Goal: Information Seeking & Learning: Learn about a topic

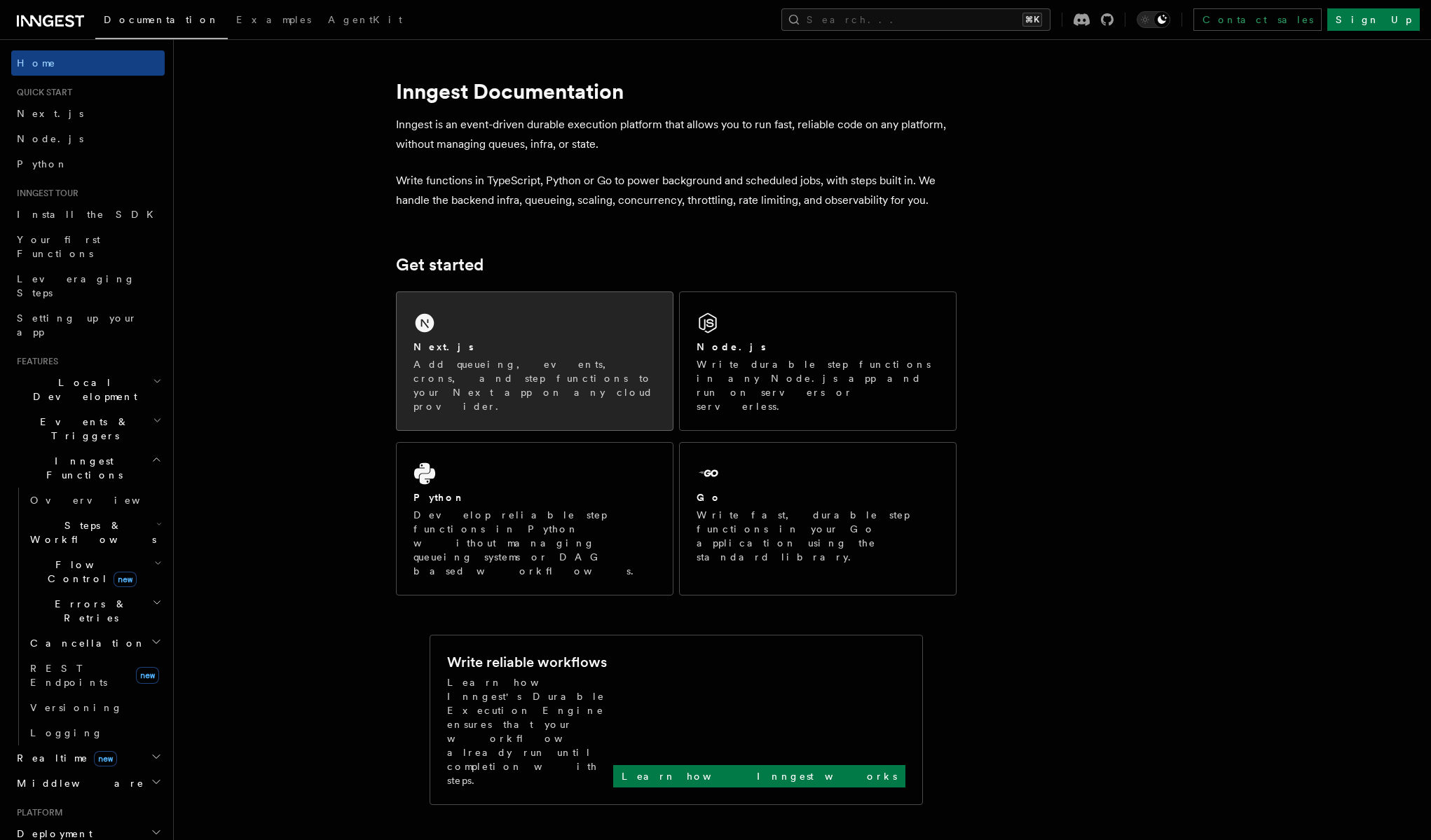
click at [445, 328] on div "Next.js Add queueing, events, crons, and step functions to your Next app on any…" at bounding box center [535, 361] width 276 height 138
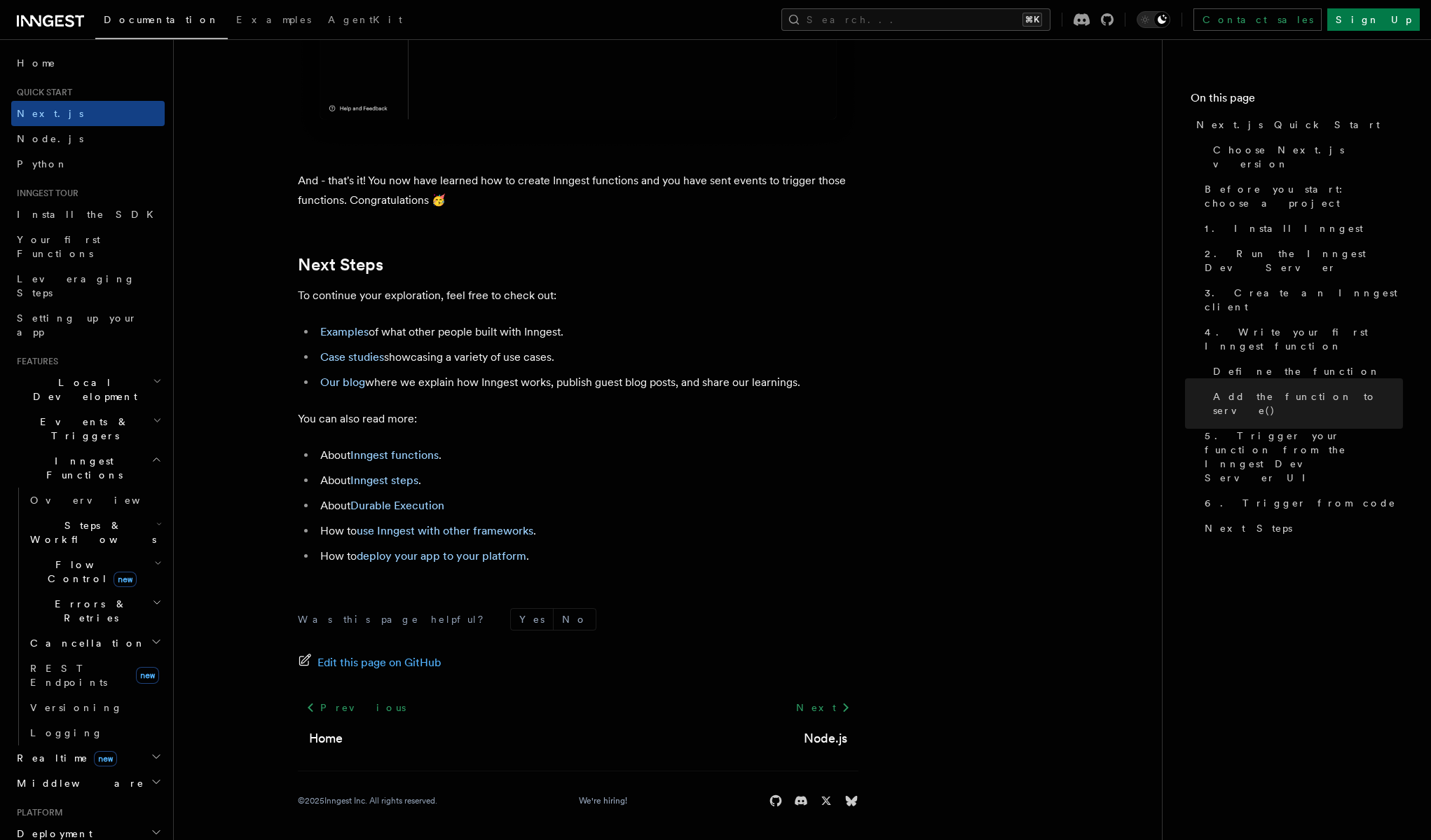
scroll to position [8578, 0]
click at [353, 333] on link "Examples" at bounding box center [344, 332] width 49 height 13
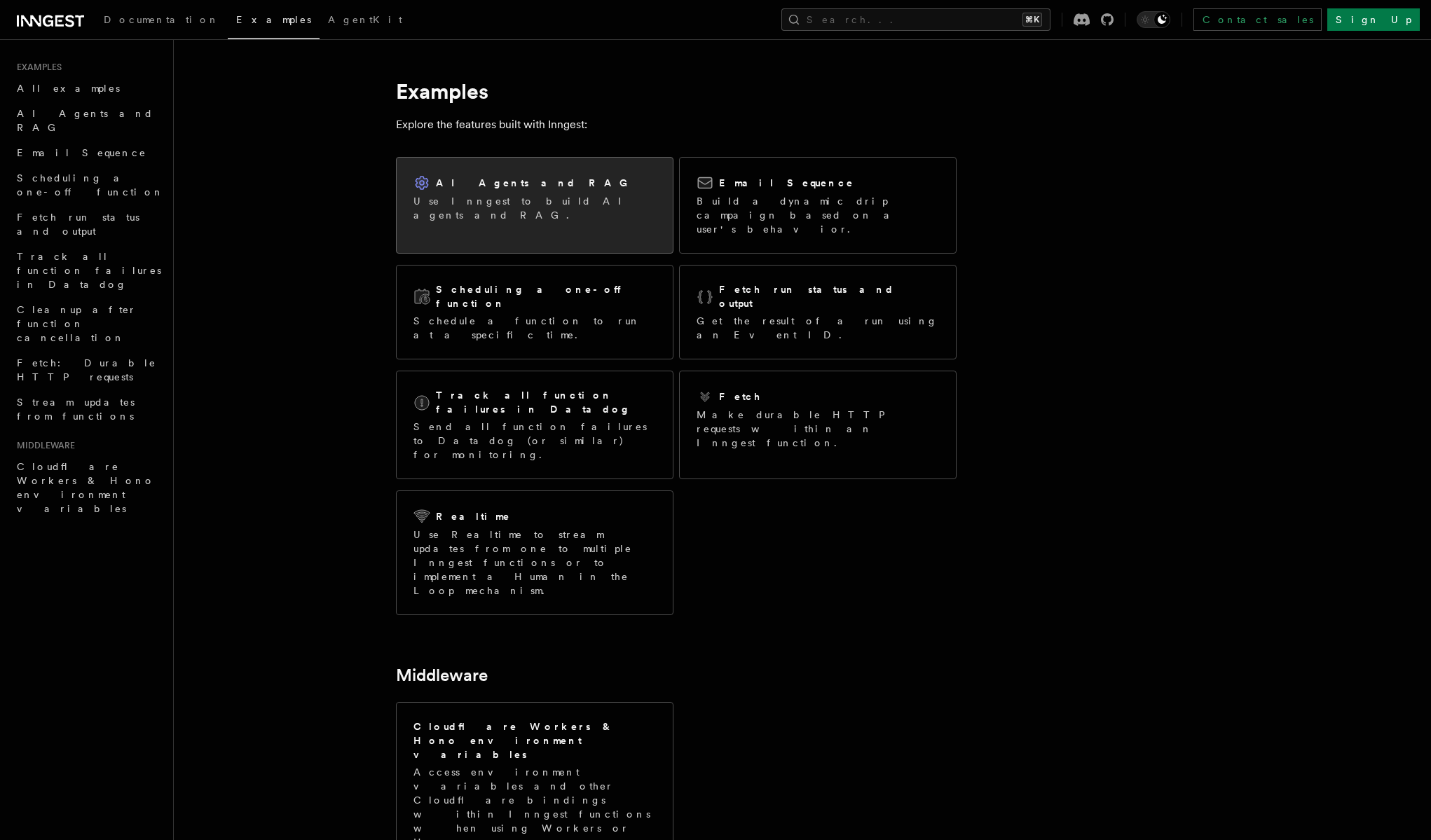
click at [579, 213] on div "AI Agents and RAG Use Inngest to build AI agents and RAG." at bounding box center [535, 198] width 276 height 81
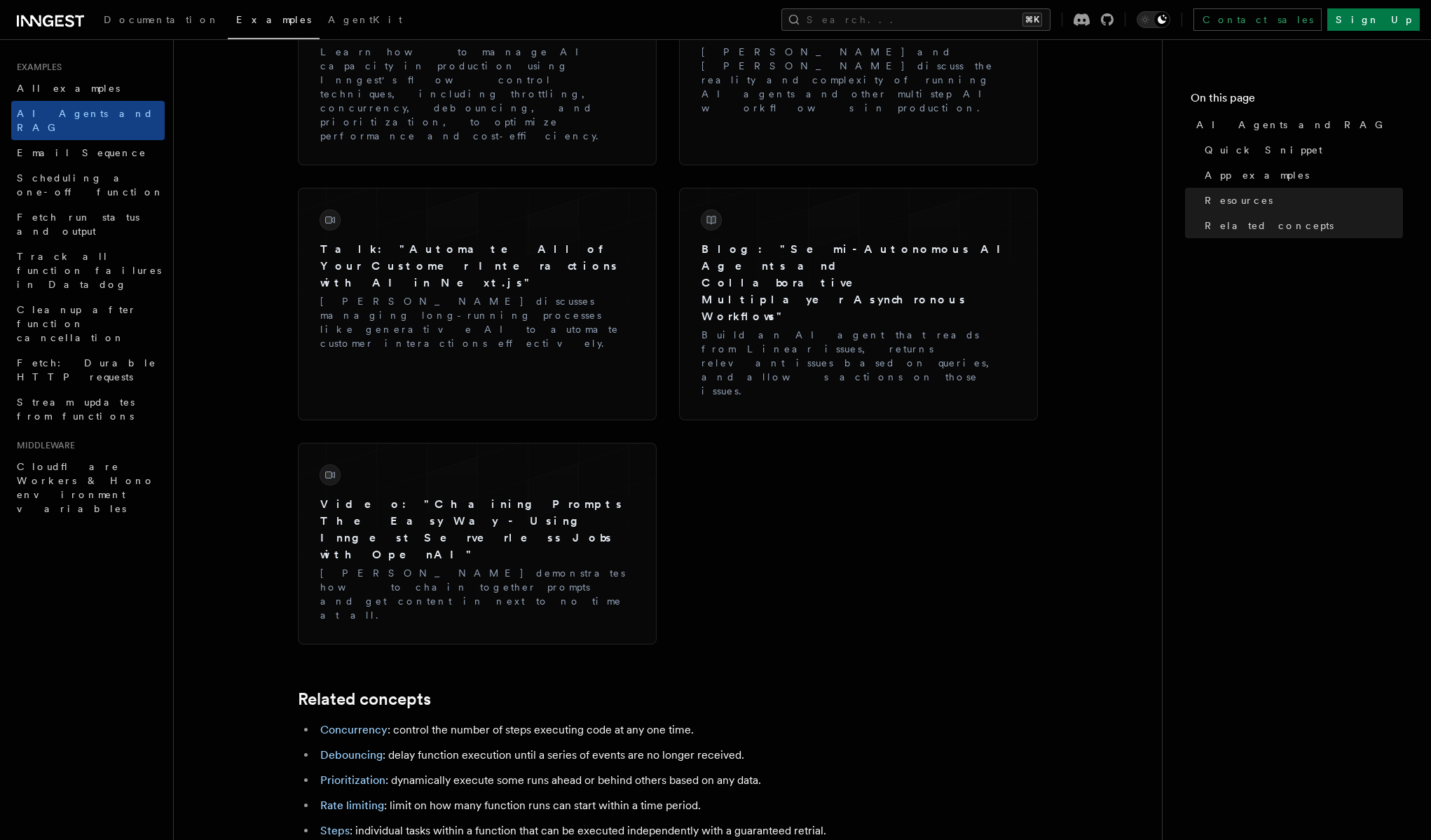
scroll to position [2168, 0]
click at [341, 825] on link "Steps" at bounding box center [335, 831] width 29 height 13
